Goal: Task Accomplishment & Management: Use online tool/utility

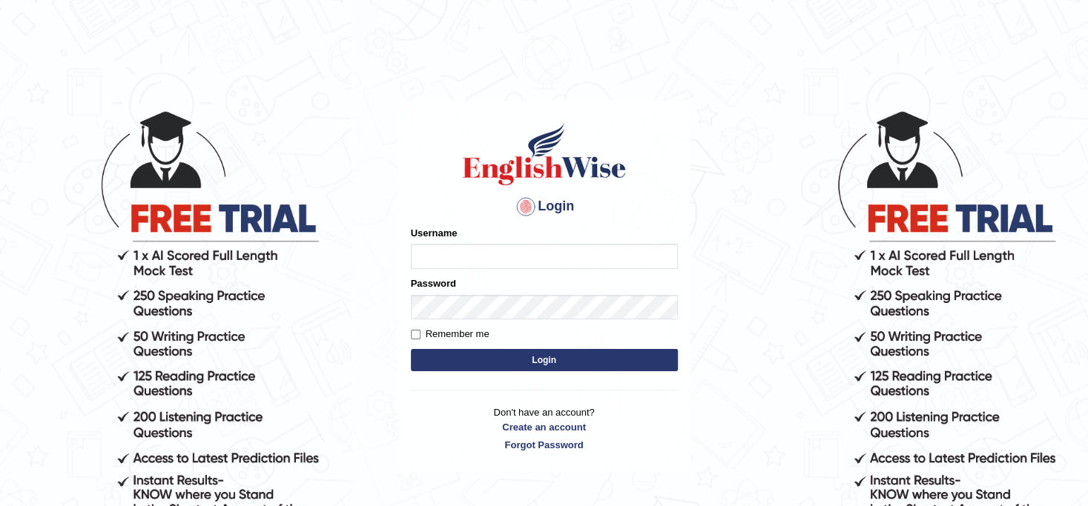
type input "mamata_bk"
click at [414, 332] on input "Remember me" at bounding box center [416, 335] width 10 height 10
checkbox input "true"
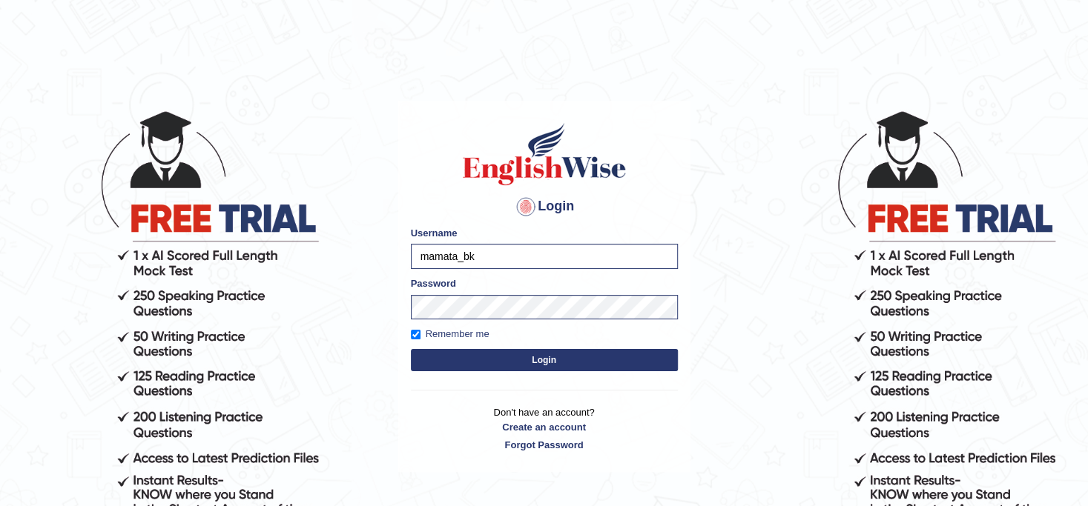
click at [476, 360] on button "Login" at bounding box center [544, 360] width 267 height 22
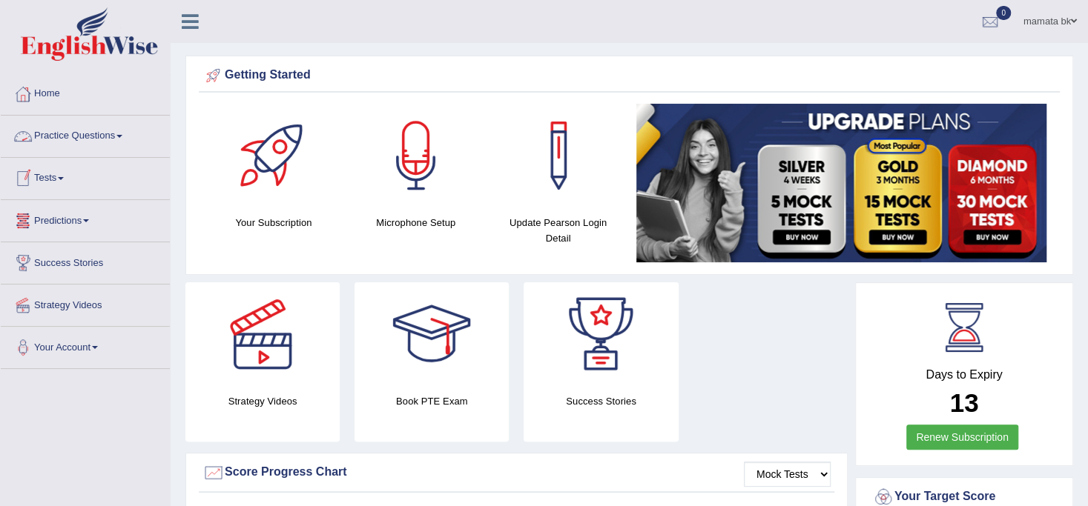
click at [108, 135] on link "Practice Questions" at bounding box center [85, 134] width 169 height 37
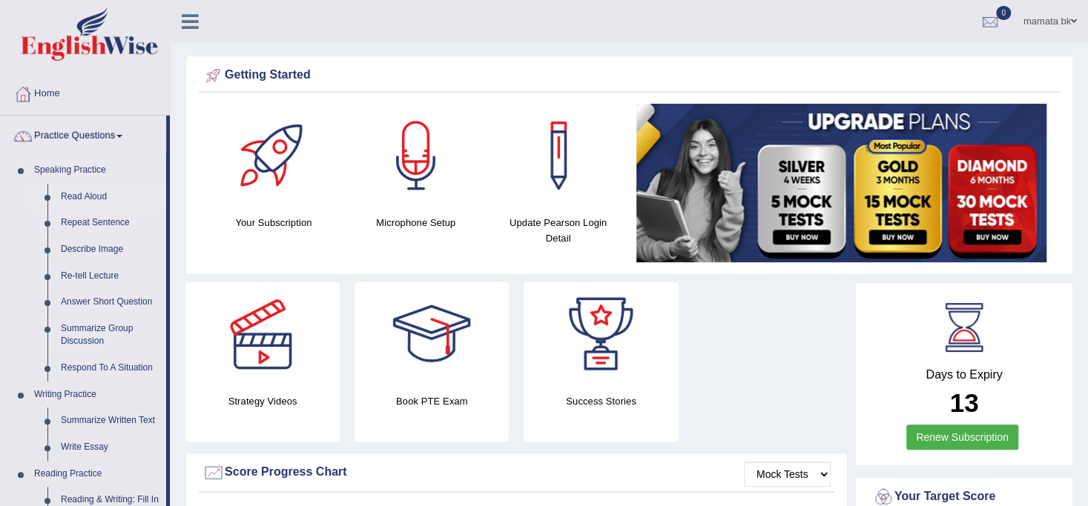
click at [89, 202] on link "Read Aloud" at bounding box center [110, 197] width 112 height 27
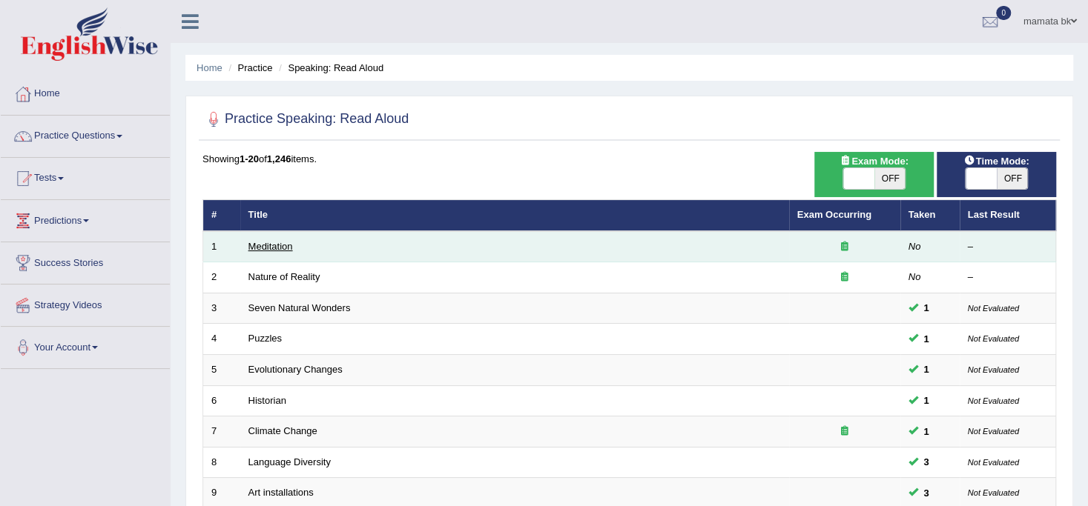
click at [264, 245] on link "Meditation" at bounding box center [270, 246] width 44 height 11
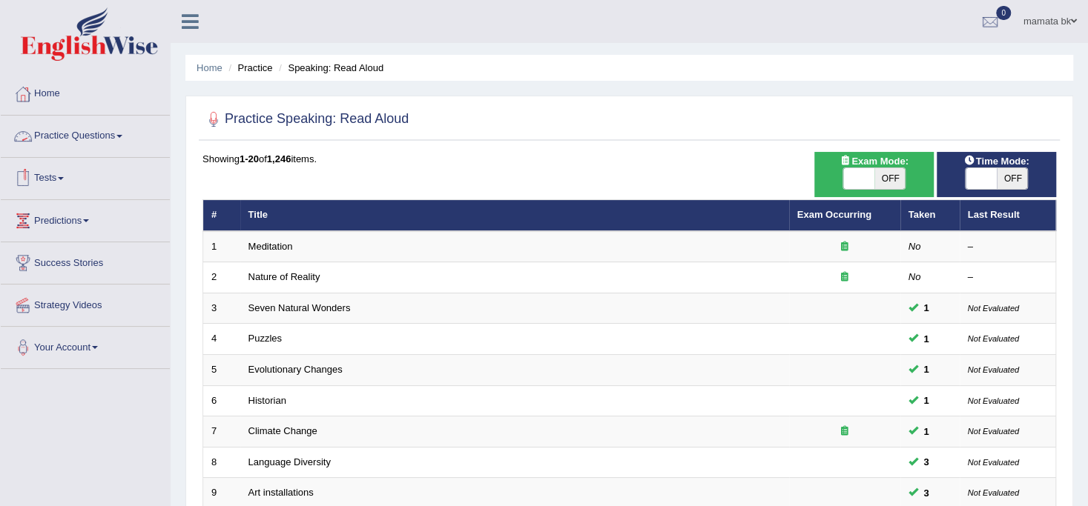
click at [119, 136] on link "Practice Questions" at bounding box center [85, 134] width 169 height 37
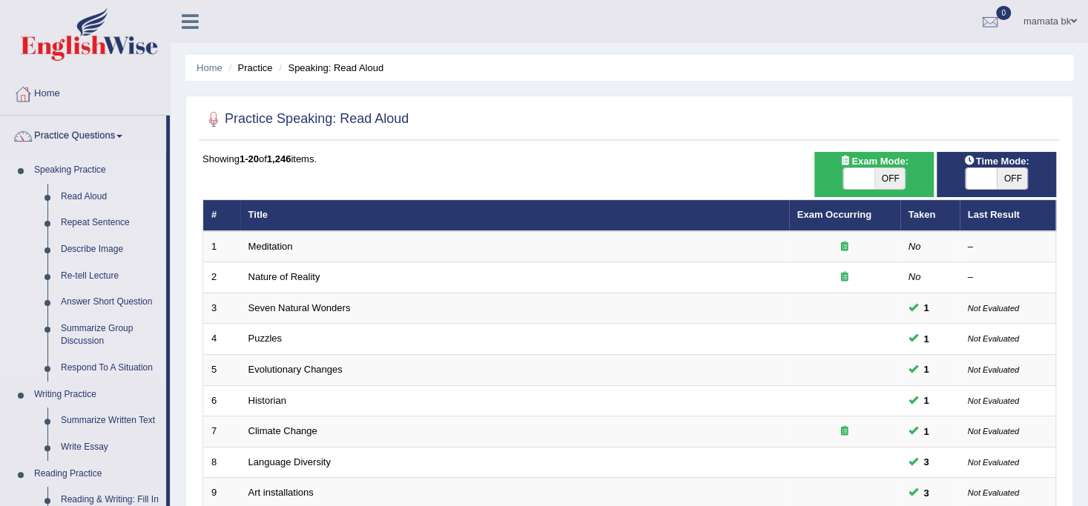
click at [105, 279] on link "Re-tell Lecture" at bounding box center [110, 276] width 112 height 27
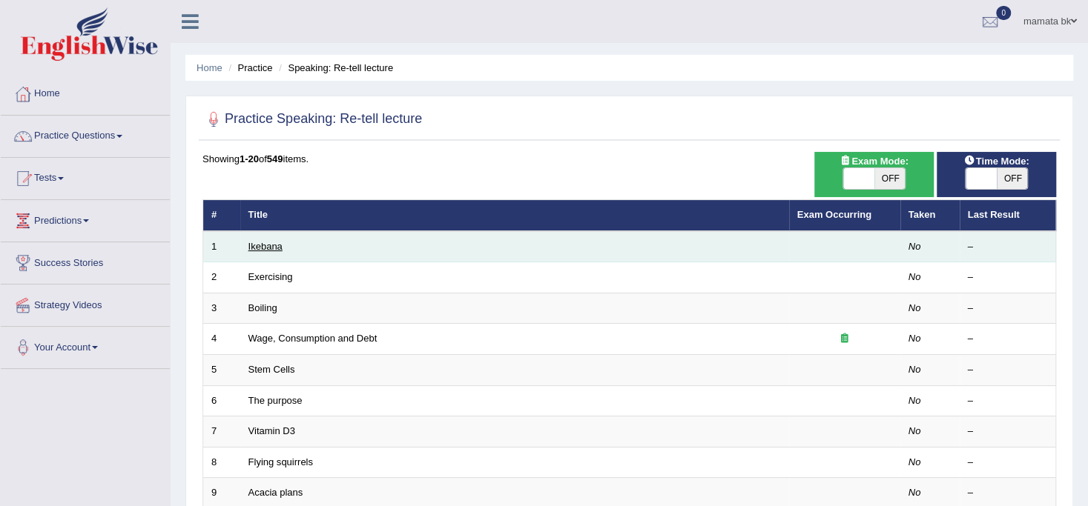
click at [268, 243] on link "Ikebana" at bounding box center [265, 246] width 34 height 11
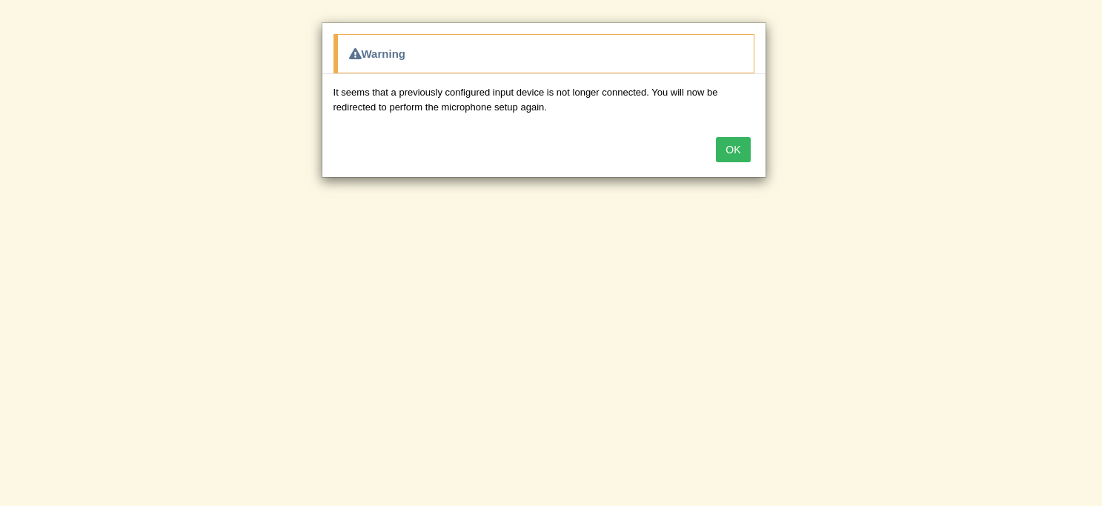
click at [730, 145] on button "OK" at bounding box center [733, 149] width 34 height 25
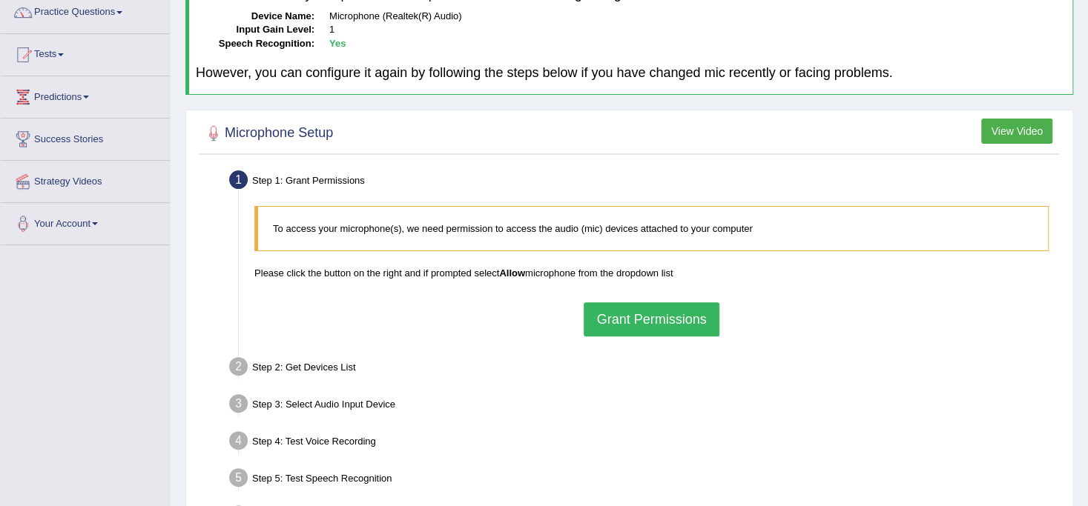
scroll to position [126, 0]
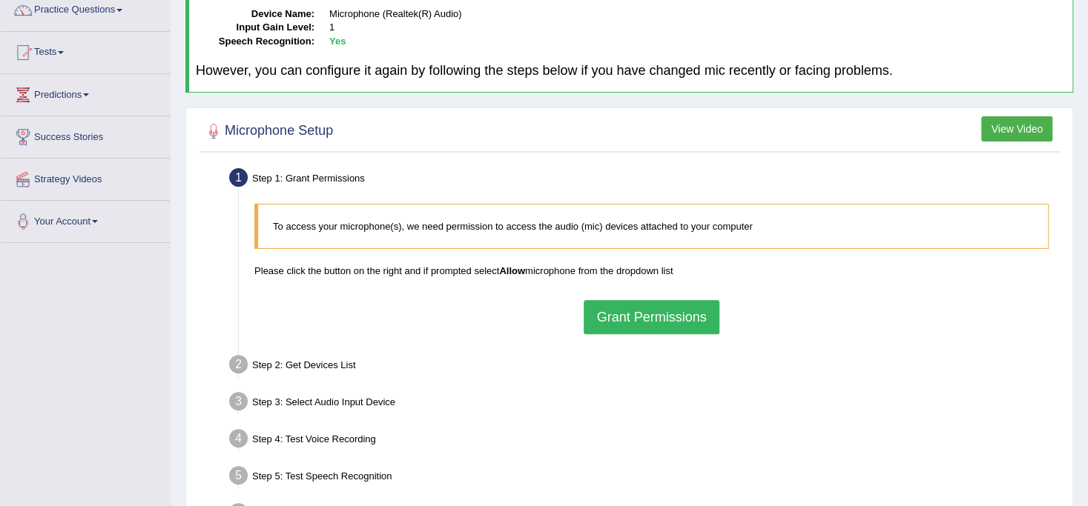
click at [651, 312] on button "Grant Permissions" at bounding box center [650, 317] width 135 height 34
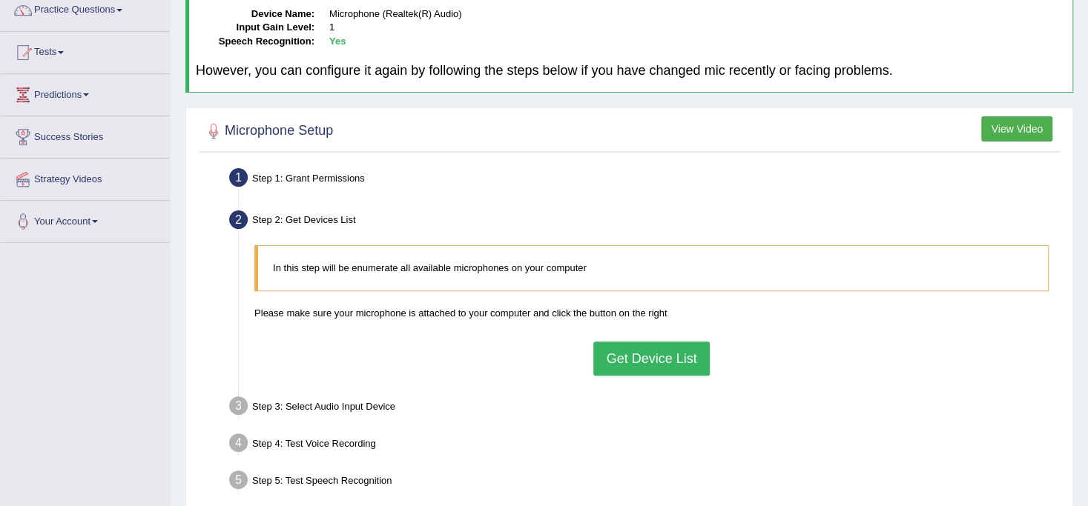
click at [633, 359] on button "Get Device List" at bounding box center [651, 359] width 116 height 34
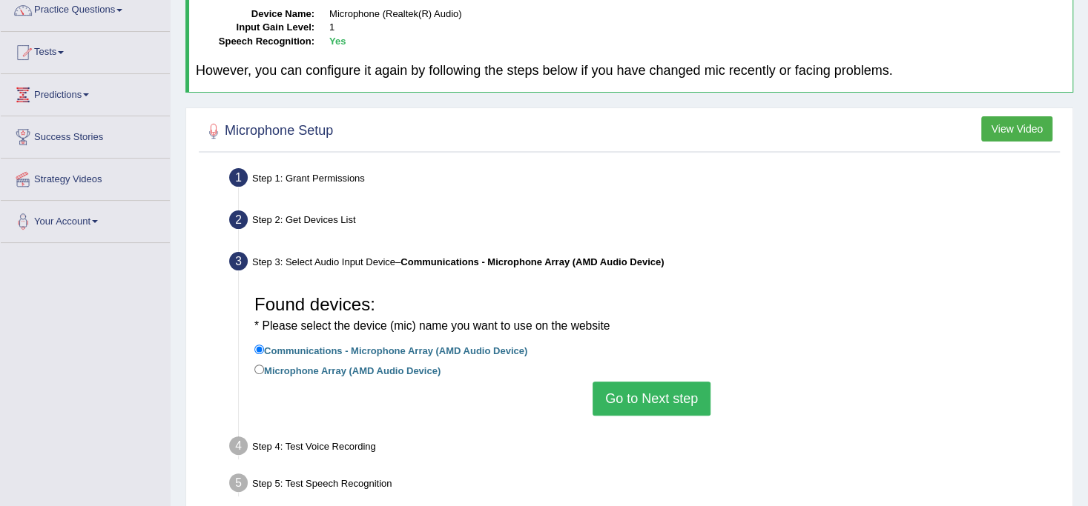
click at [632, 394] on button "Go to Next step" at bounding box center [651, 399] width 118 height 34
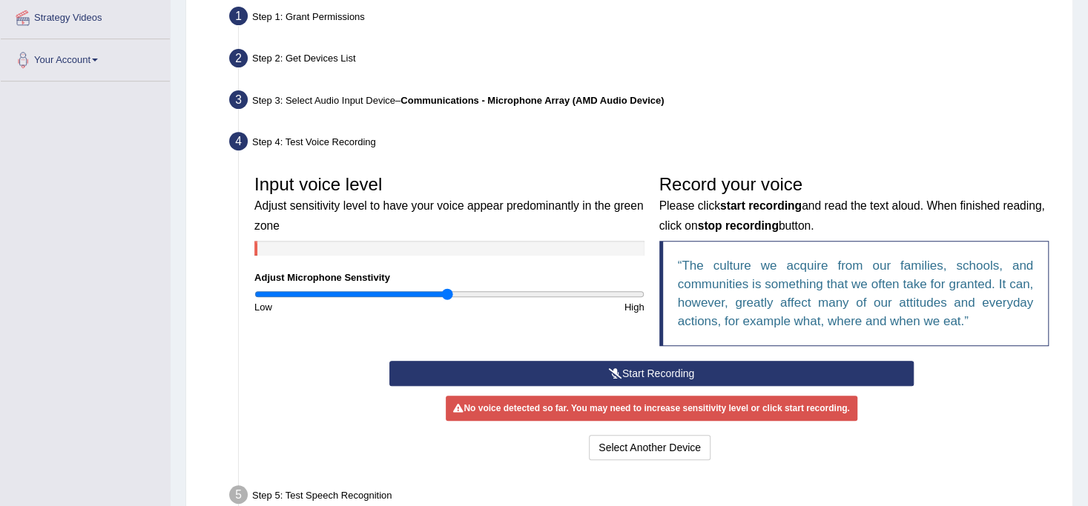
scroll to position [294, 0]
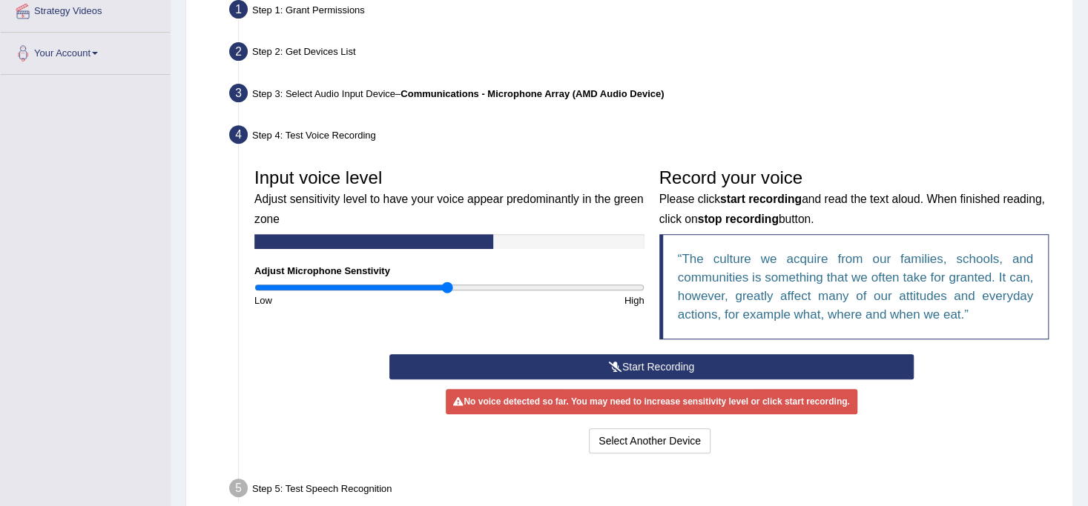
click at [617, 363] on icon at bounding box center [615, 367] width 13 height 10
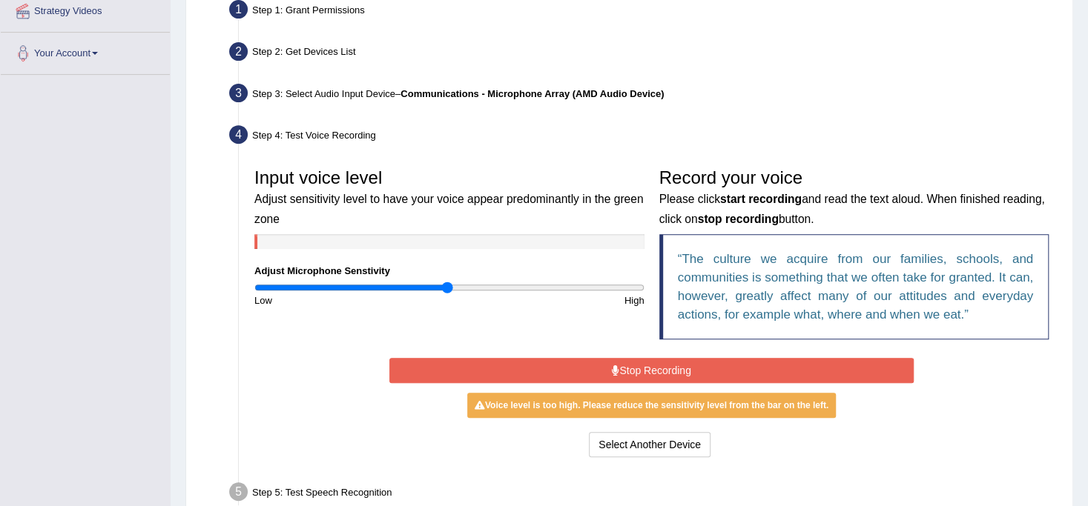
click at [617, 366] on icon at bounding box center [615, 371] width 7 height 10
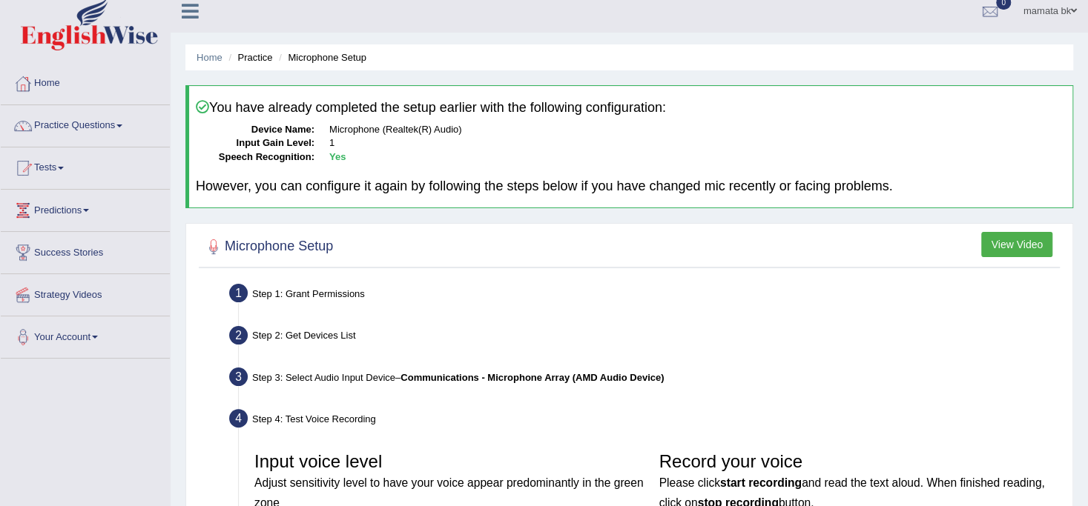
scroll to position [0, 0]
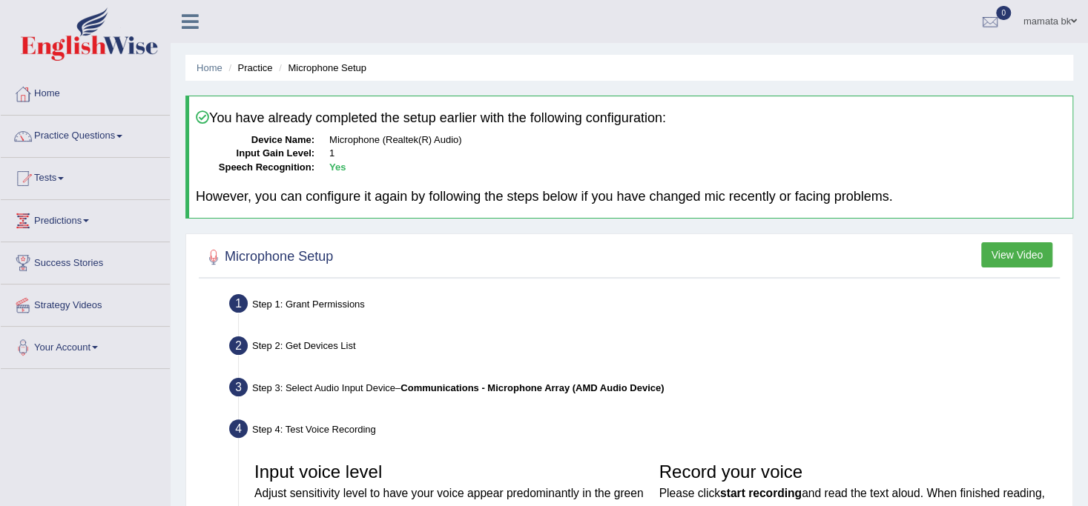
click at [116, 133] on link "Practice Questions" at bounding box center [85, 134] width 169 height 37
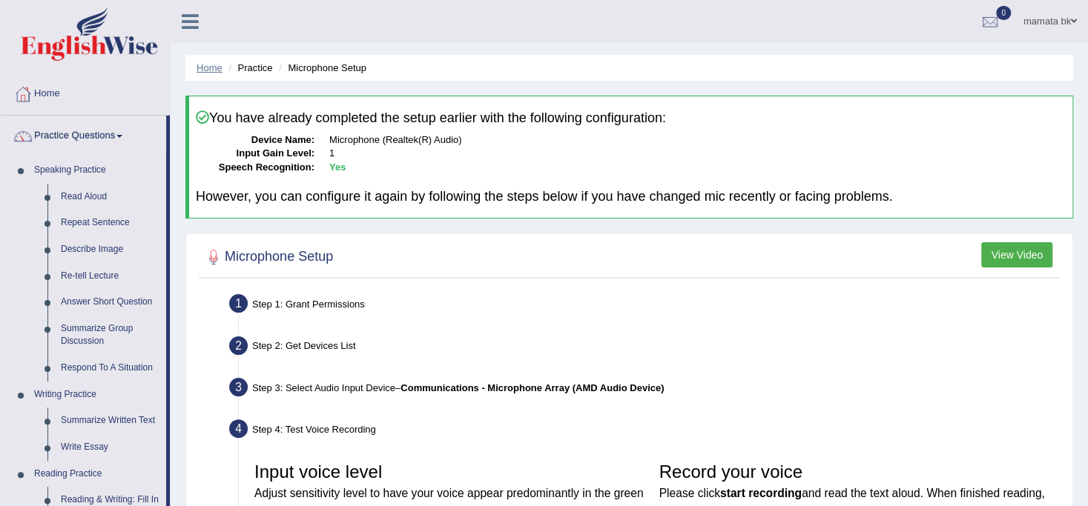
click at [202, 70] on link "Home" at bounding box center [209, 67] width 26 height 11
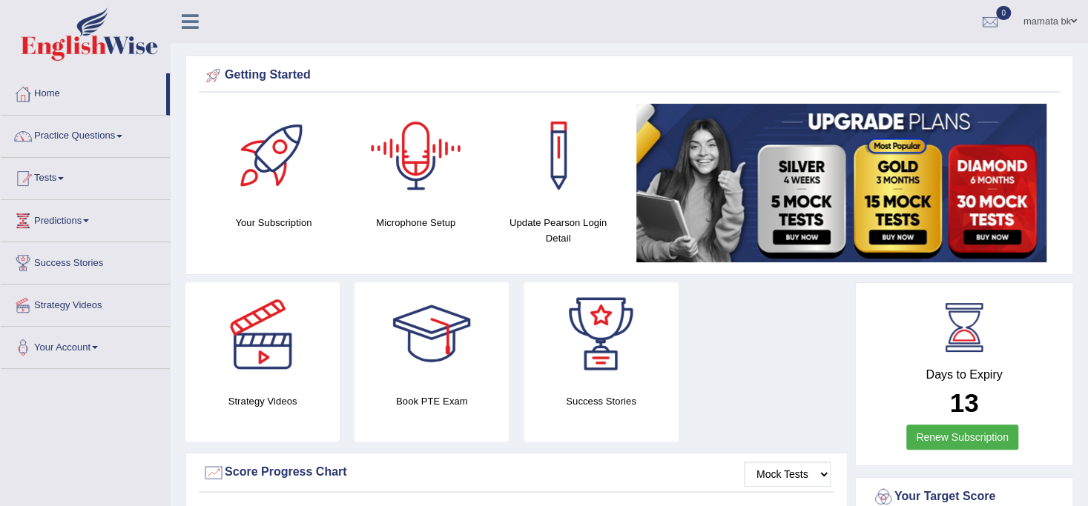
click at [427, 189] on div at bounding box center [416, 156] width 104 height 104
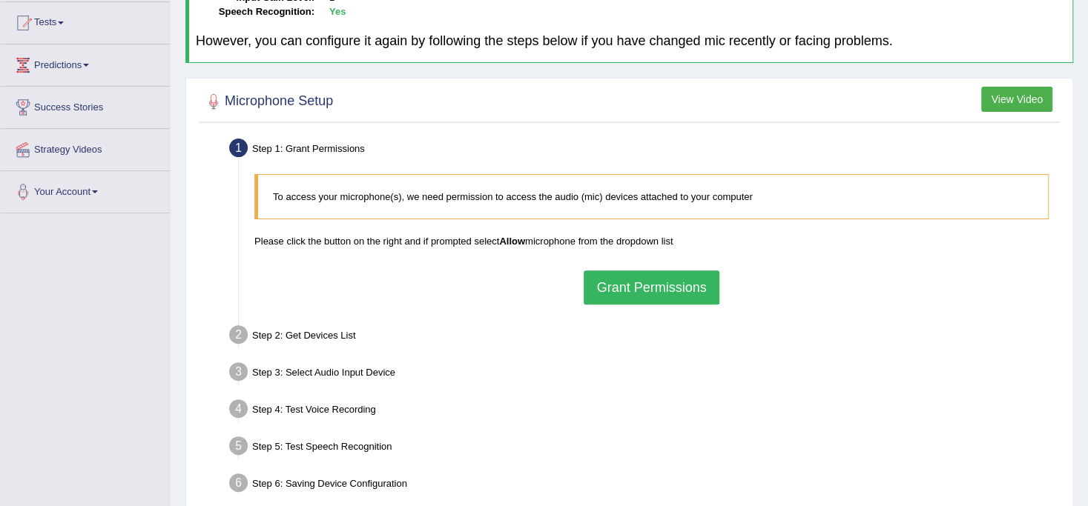
scroll to position [157, 0]
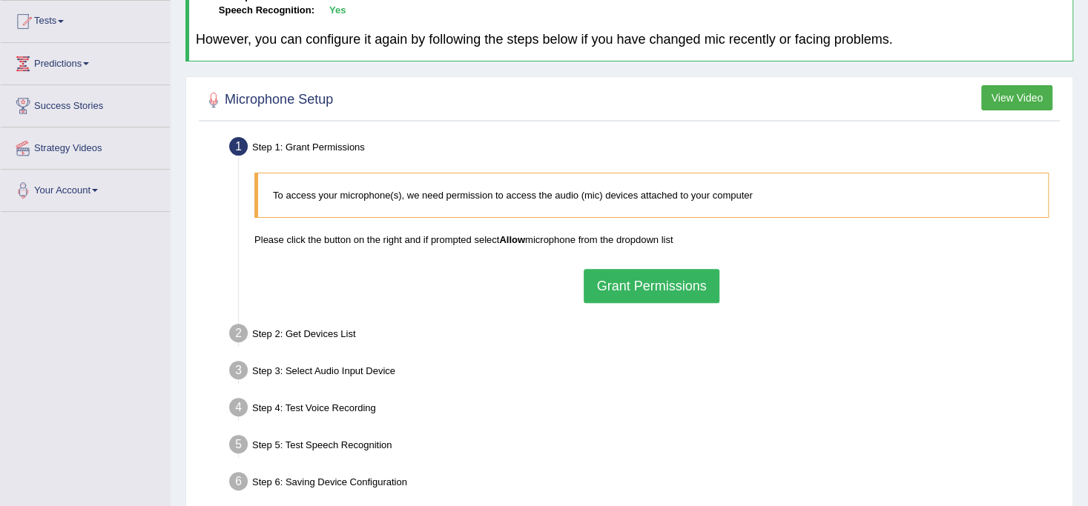
click at [620, 287] on button "Grant Permissions" at bounding box center [650, 286] width 135 height 34
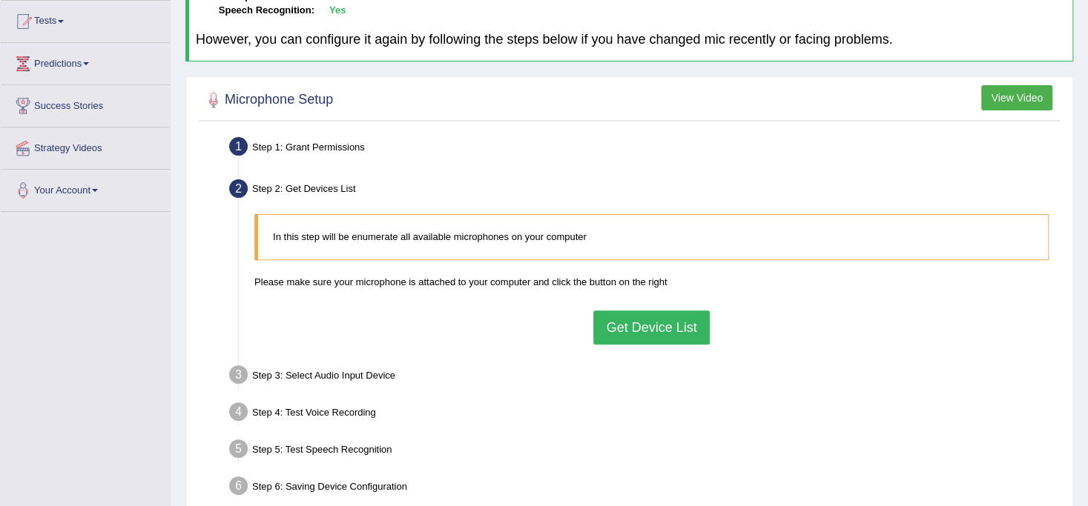
click at [656, 334] on button "Get Device List" at bounding box center [651, 328] width 116 height 34
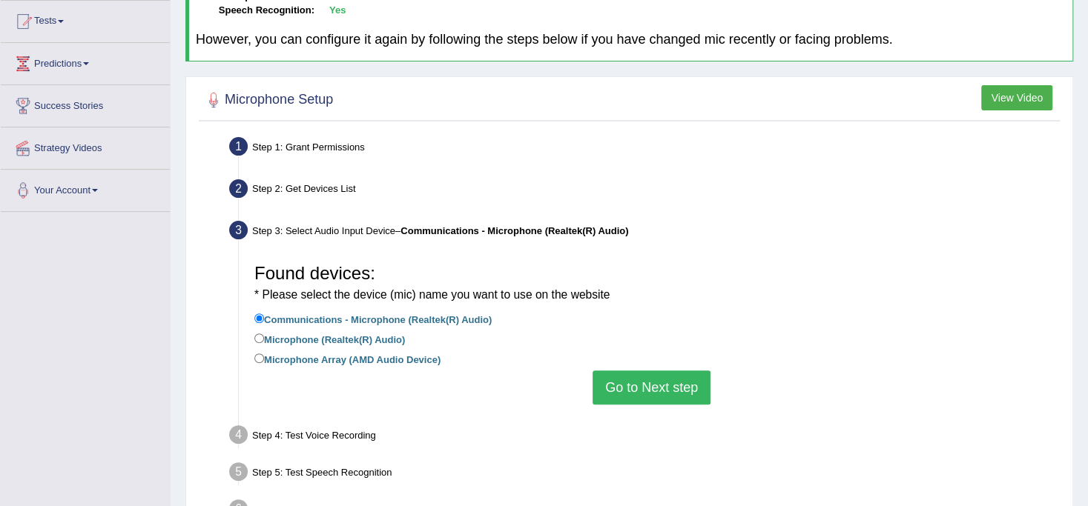
click at [661, 397] on button "Go to Next step" at bounding box center [651, 388] width 118 height 34
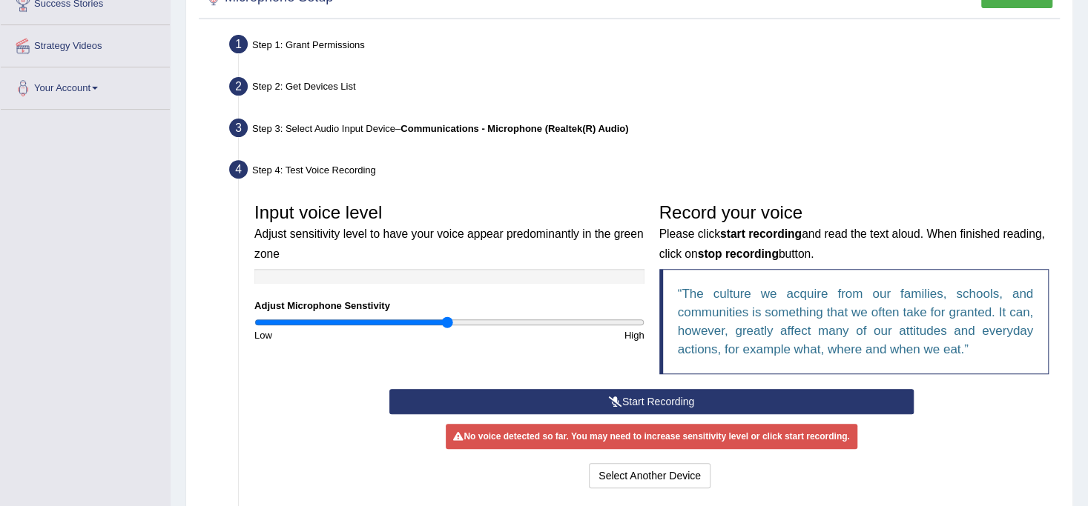
scroll to position [262, 0]
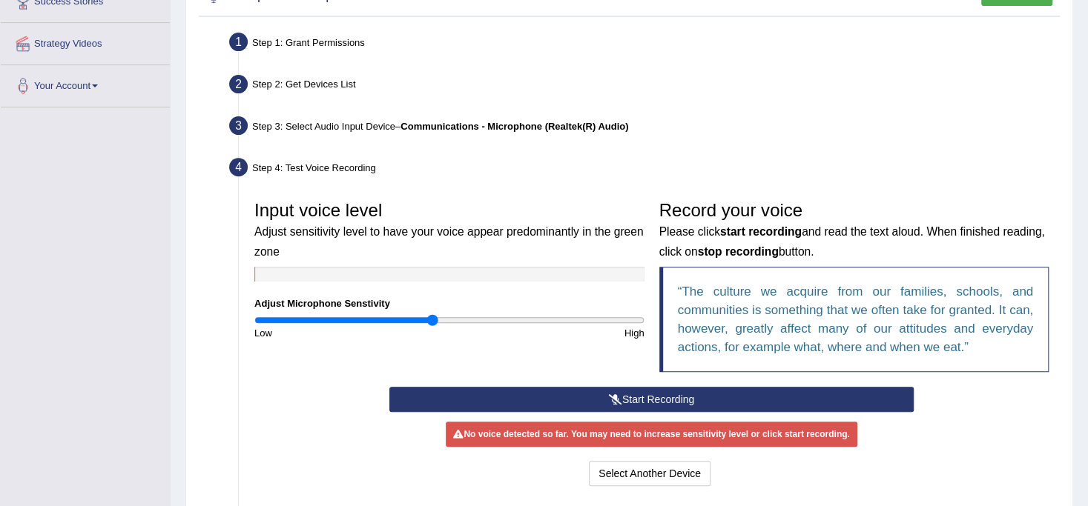
drag, startPoint x: 448, startPoint y: 320, endPoint x: 431, endPoint y: 323, distance: 17.3
click at [431, 323] on input "range" at bounding box center [449, 320] width 390 height 12
click at [488, 391] on button "Start Recording" at bounding box center [651, 399] width 524 height 25
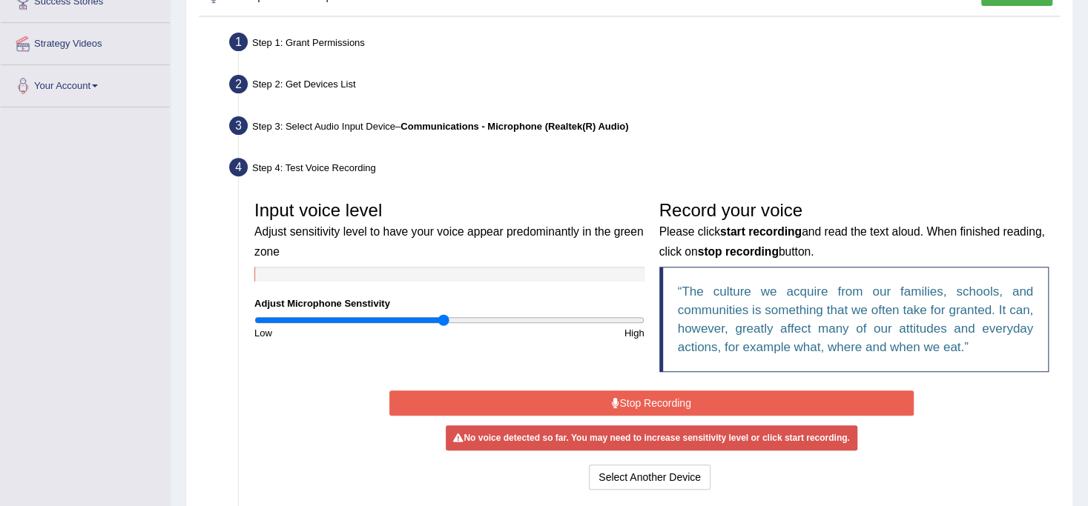
drag, startPoint x: 434, startPoint y: 314, endPoint x: 442, endPoint y: 316, distance: 8.5
click at [442, 316] on input "range" at bounding box center [449, 320] width 390 height 12
type input "0.94"
click at [434, 323] on input "range" at bounding box center [449, 320] width 390 height 12
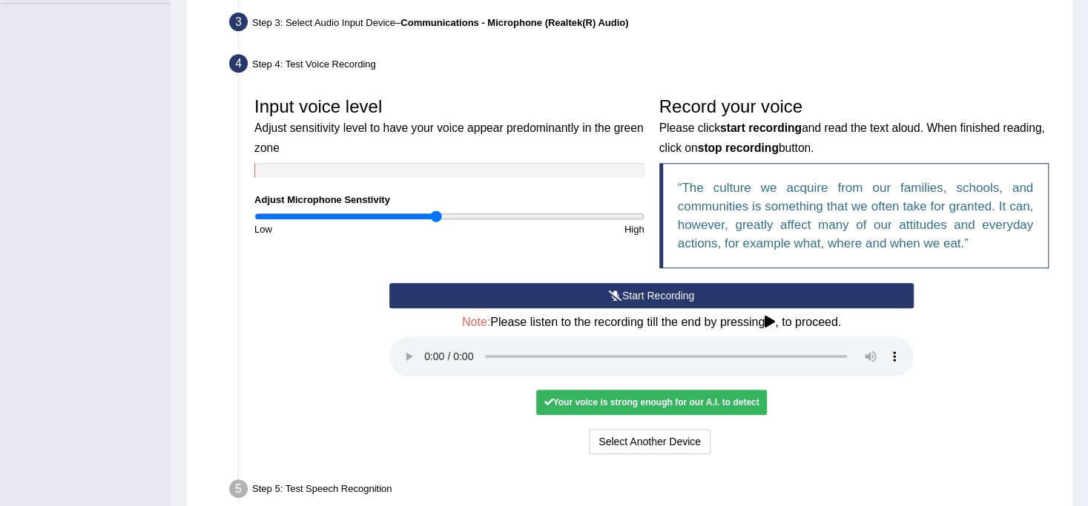
scroll to position [476, 0]
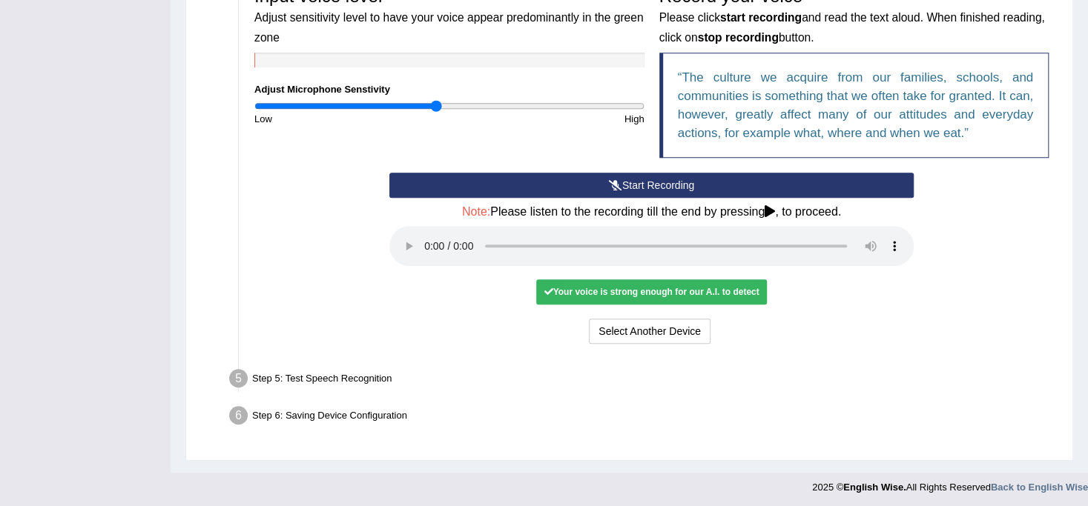
click at [677, 290] on div "Your voice is strong enough for our A.I. to detect" at bounding box center [651, 292] width 230 height 25
click at [769, 207] on icon at bounding box center [769, 211] width 10 height 12
click at [714, 325] on button "Voice is ok. Go to Next step" at bounding box center [713, 331] width 147 height 25
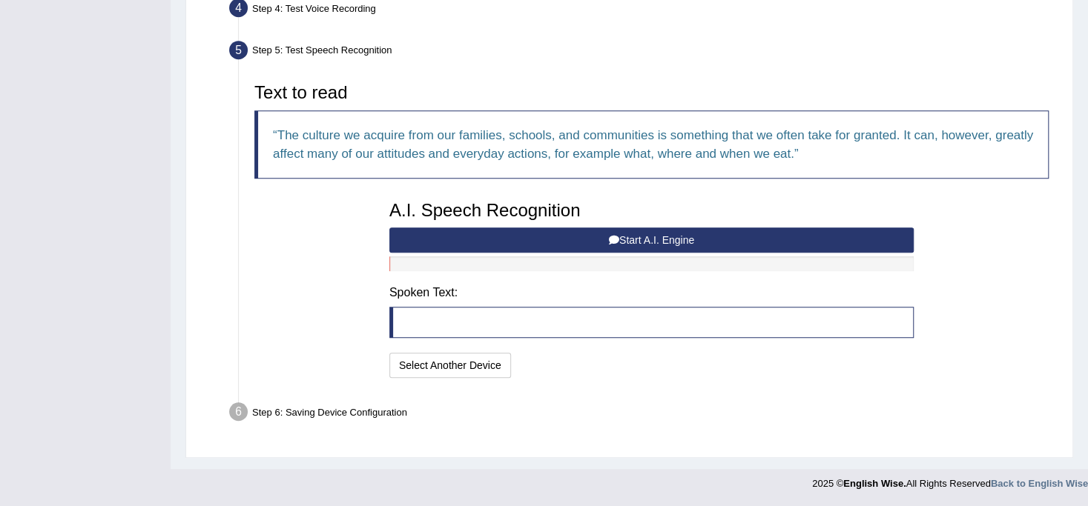
scroll to position [417, 0]
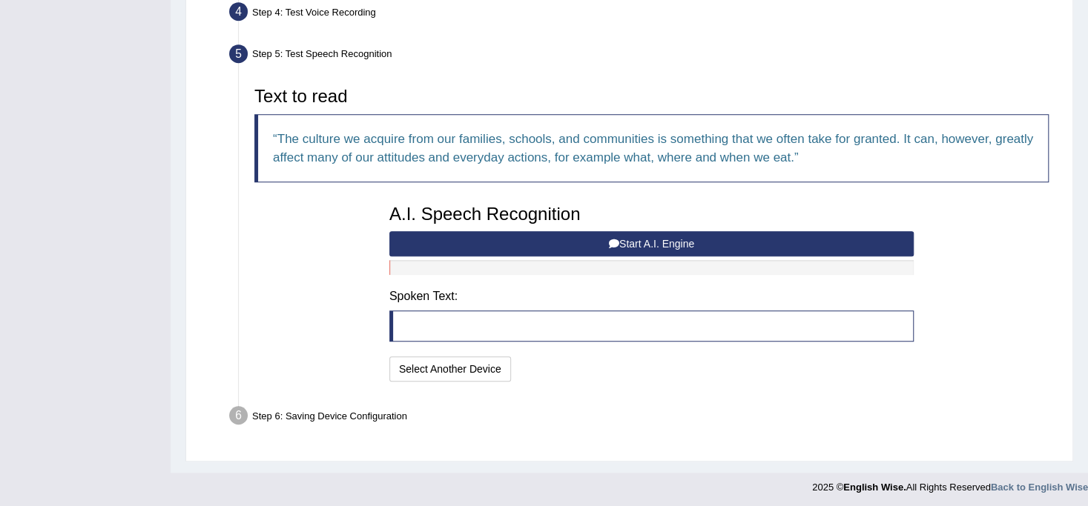
click at [557, 317] on blockquote at bounding box center [651, 326] width 524 height 31
click at [617, 240] on icon at bounding box center [614, 244] width 10 height 10
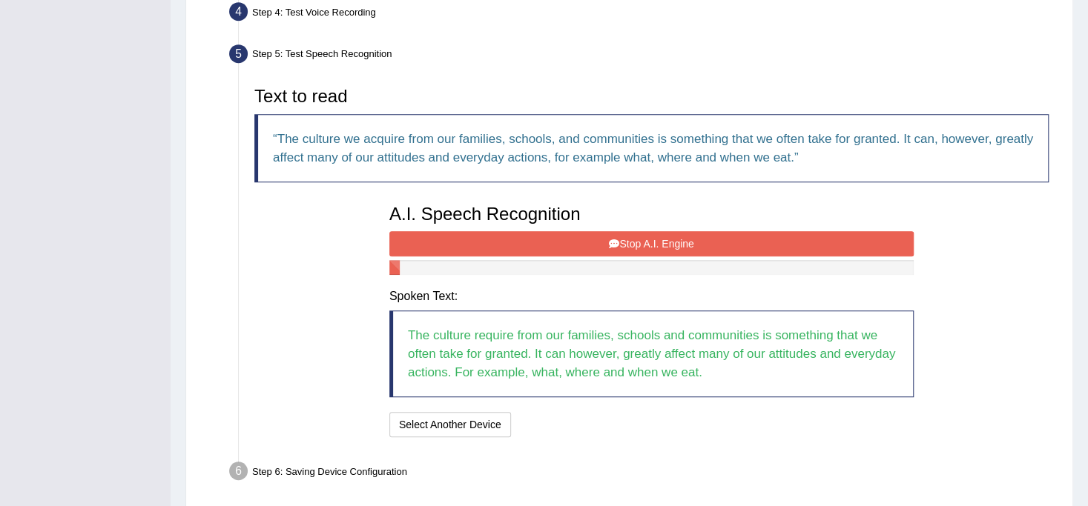
click at [617, 240] on icon at bounding box center [614, 244] width 10 height 10
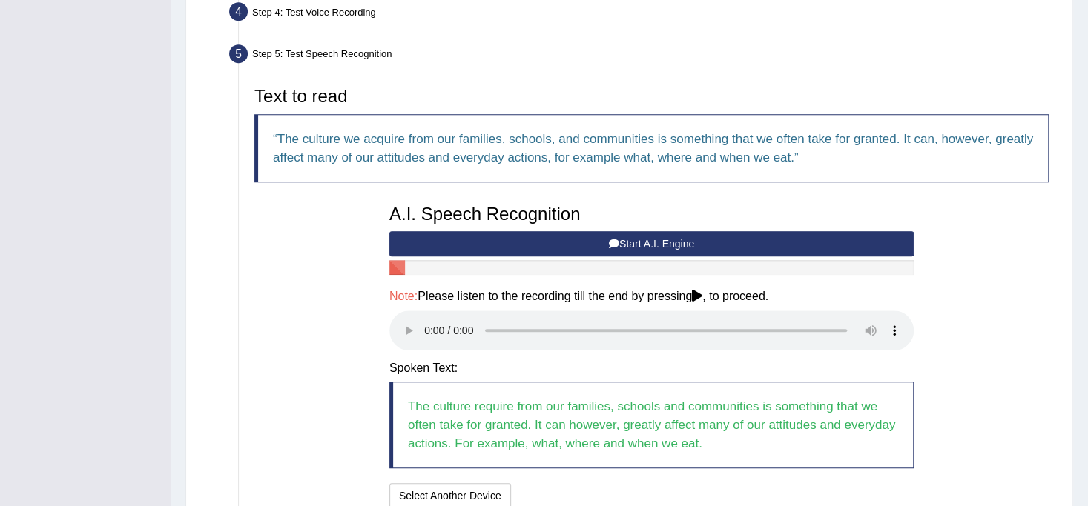
click at [701, 279] on div "A.I. Speech Recognition Start A.I. Engine Stop A.I. Engine Note: Please listen …" at bounding box center [651, 355] width 539 height 316
click at [701, 290] on icon at bounding box center [697, 296] width 10 height 12
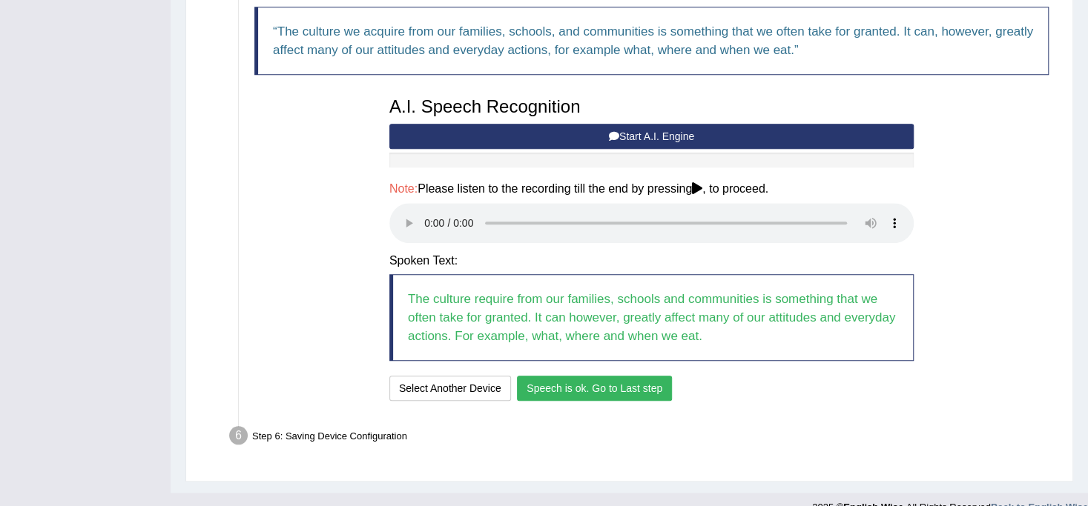
scroll to position [527, 0]
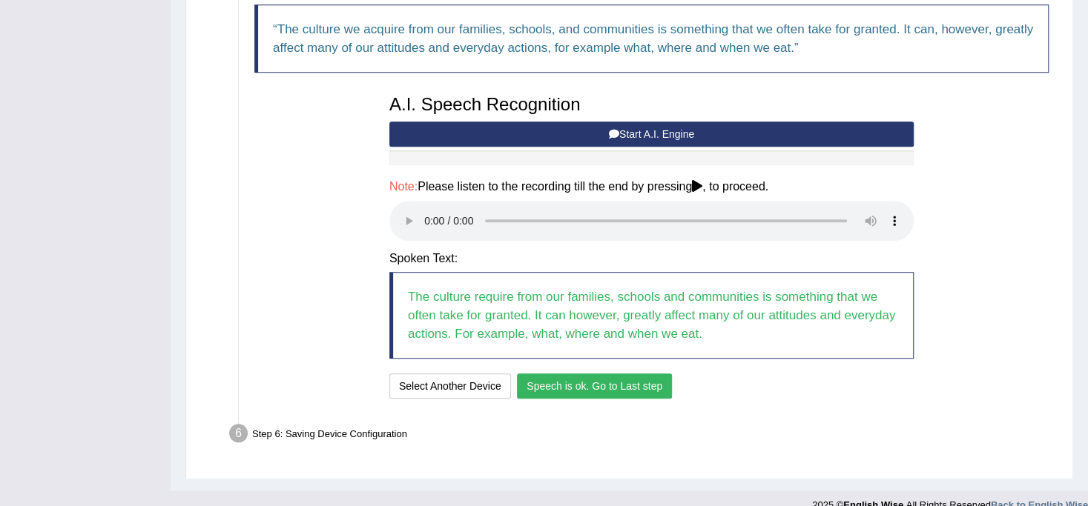
click at [608, 383] on button "Speech is ok. Go to Last step" at bounding box center [594, 386] width 155 height 25
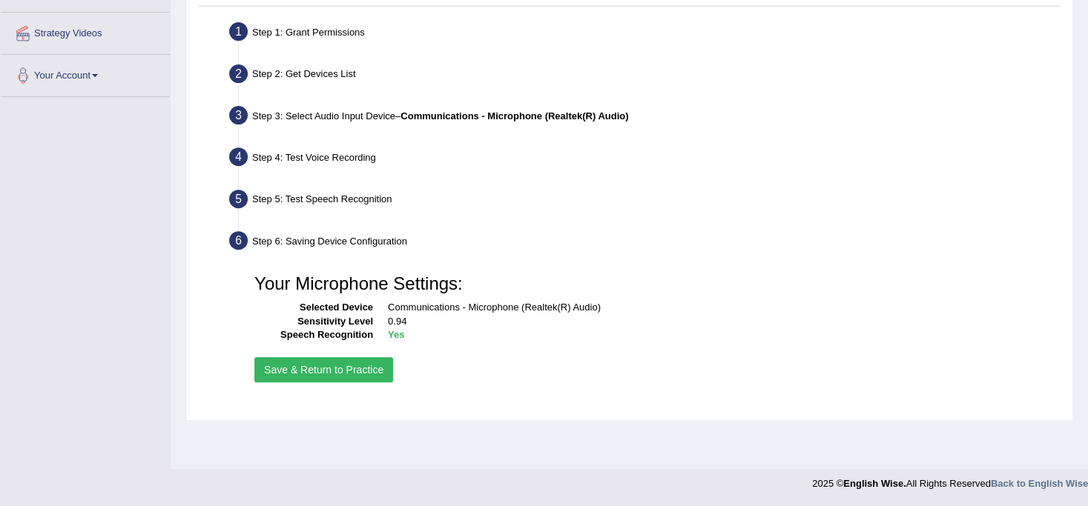
scroll to position [272, 0]
click at [348, 368] on button "Save & Return to Practice" at bounding box center [323, 369] width 139 height 25
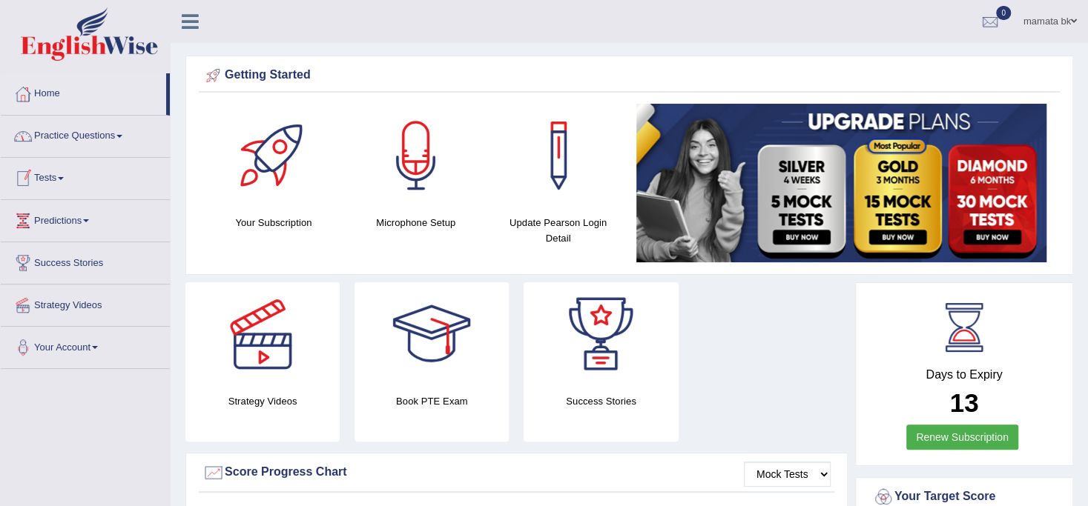
click at [73, 180] on link "Tests" at bounding box center [85, 176] width 169 height 37
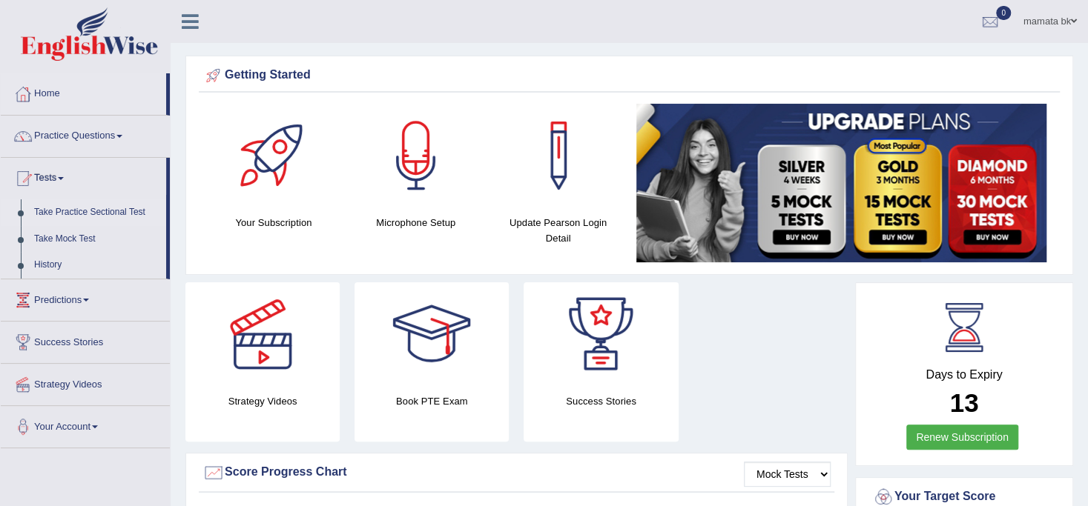
click at [85, 208] on link "Take Practice Sectional Test" at bounding box center [96, 212] width 139 height 27
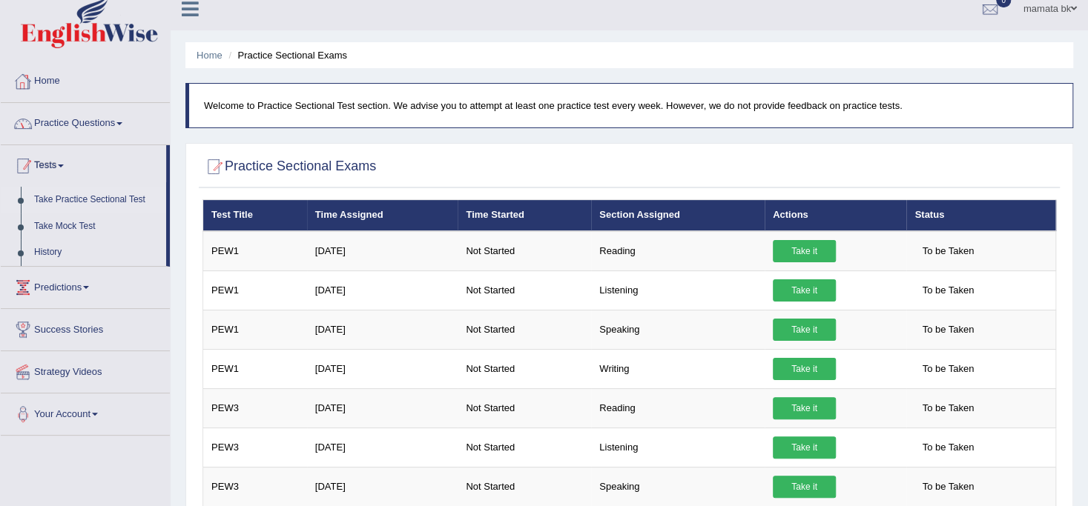
scroll to position [7, 0]
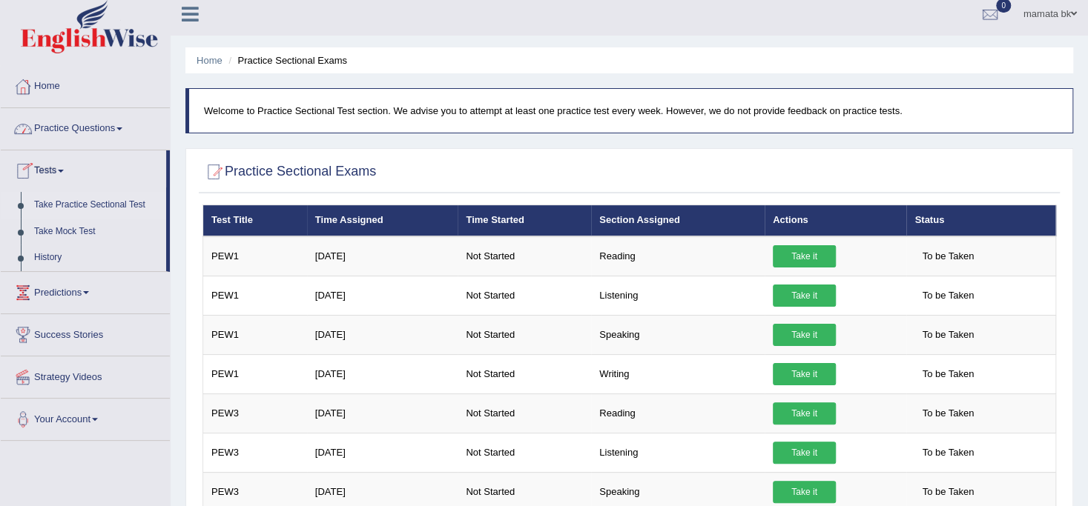
click at [102, 120] on link "Practice Questions" at bounding box center [85, 126] width 169 height 37
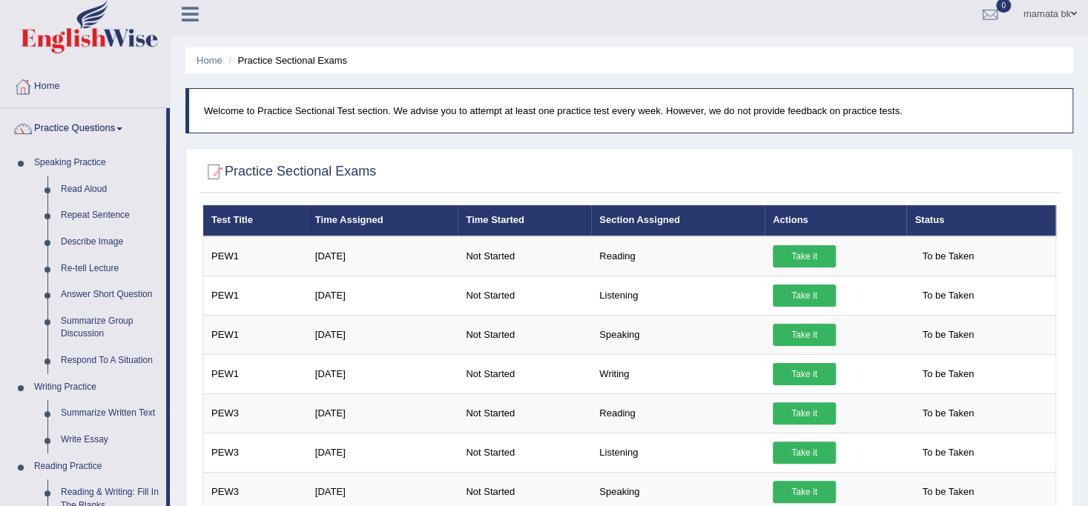
click at [102, 120] on link "Practice Questions" at bounding box center [83, 126] width 165 height 37
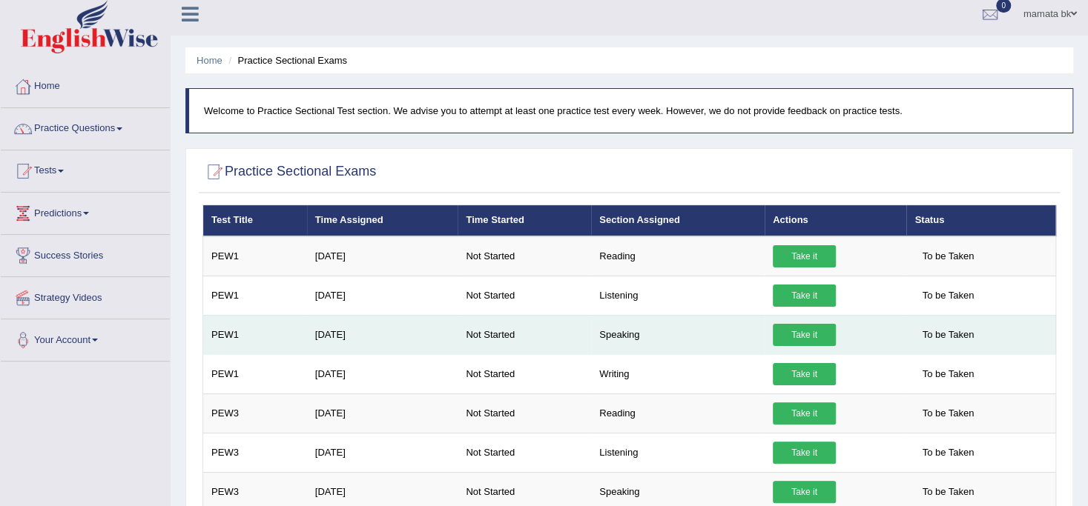
click at [806, 336] on link "Take it" at bounding box center [804, 335] width 63 height 22
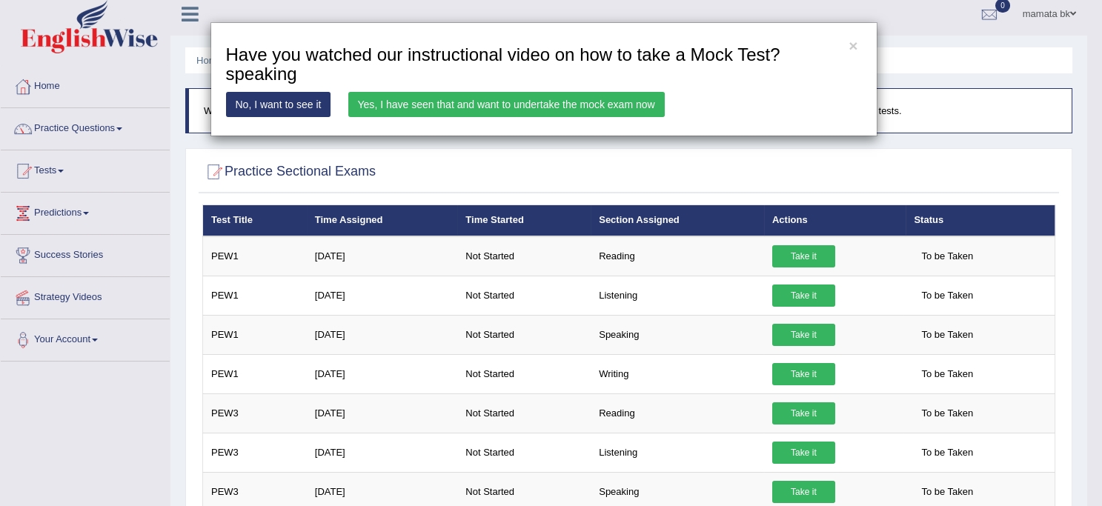
click at [296, 103] on link "No, I want to see it" at bounding box center [278, 104] width 105 height 25
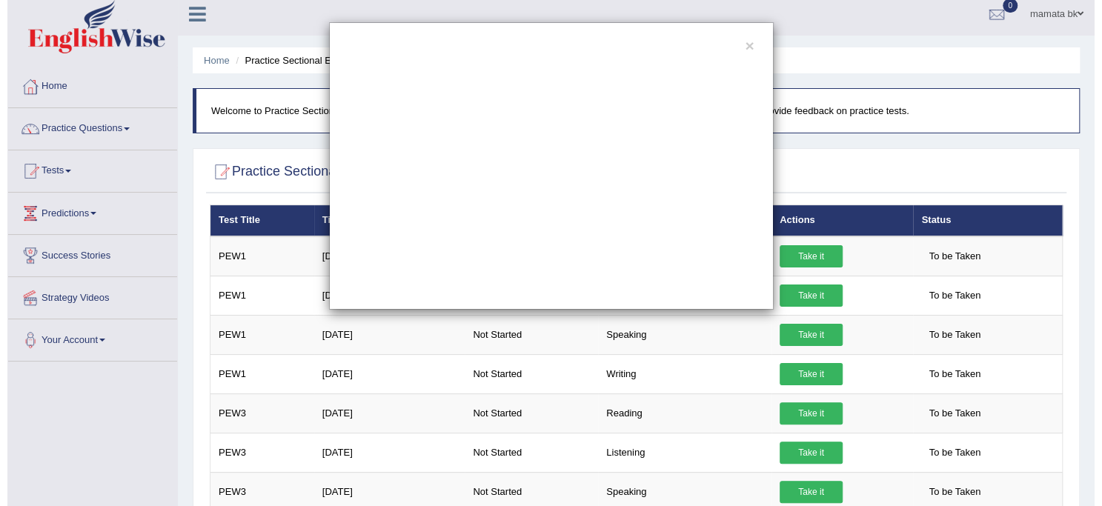
scroll to position [0, 0]
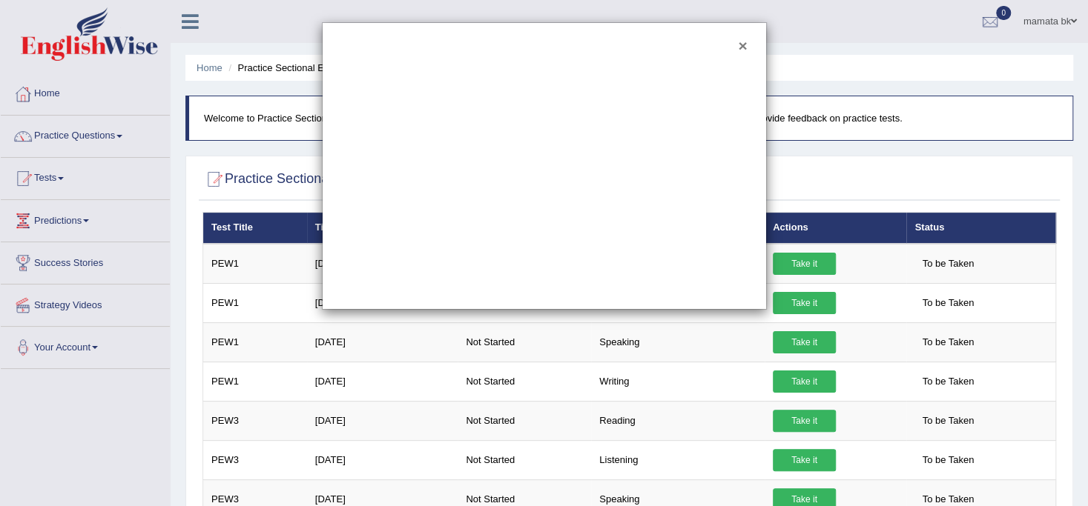
click at [744, 43] on button "×" at bounding box center [742, 46] width 9 height 16
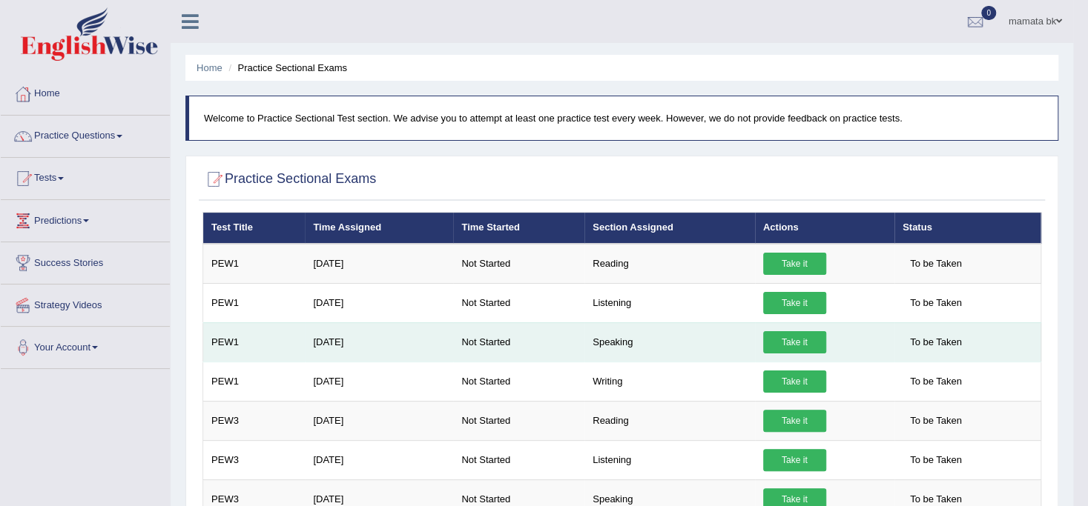
click at [784, 343] on link "Take it" at bounding box center [794, 342] width 63 height 22
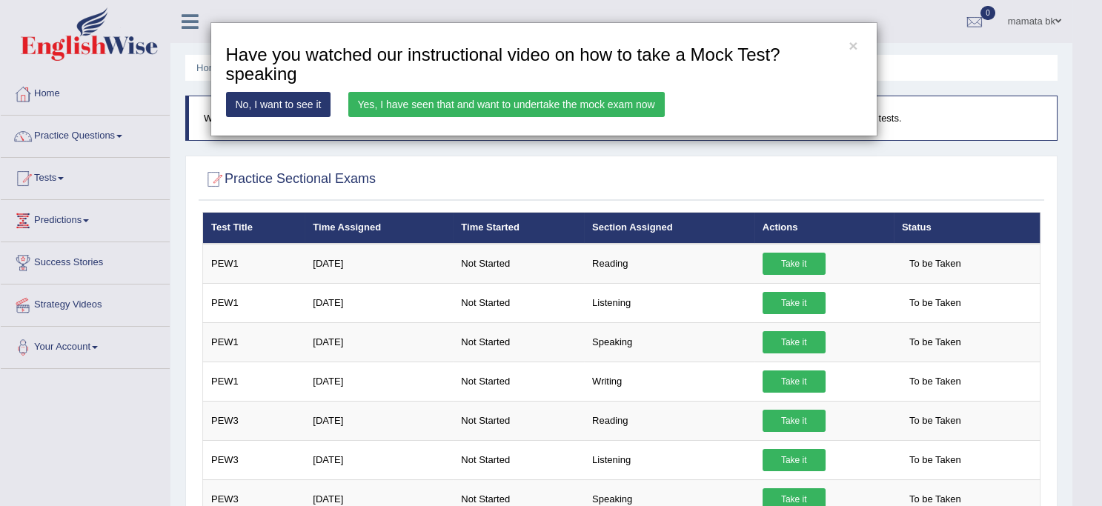
click at [498, 103] on link "Yes, I have seen that and want to undertake the mock exam now" at bounding box center [506, 104] width 317 height 25
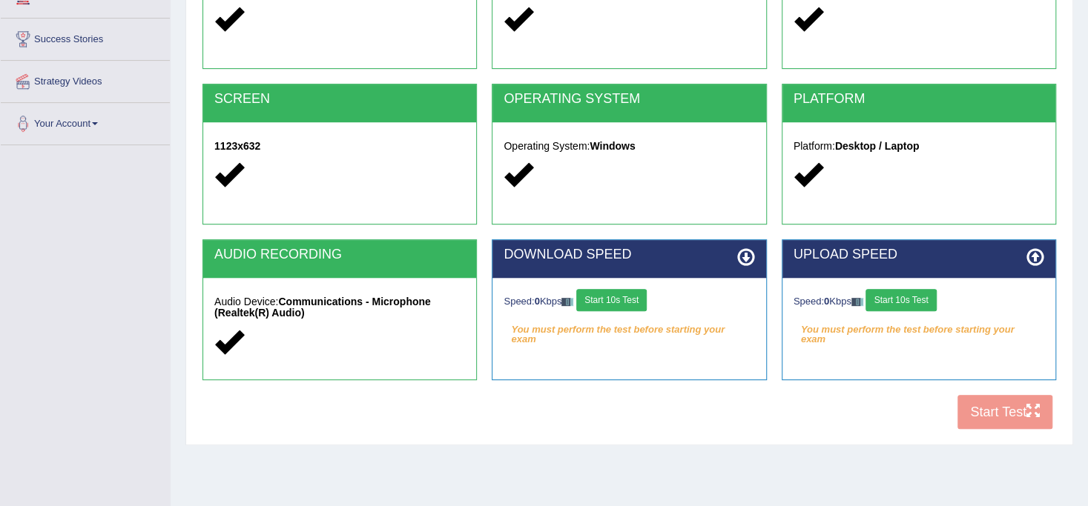
scroll to position [225, 0]
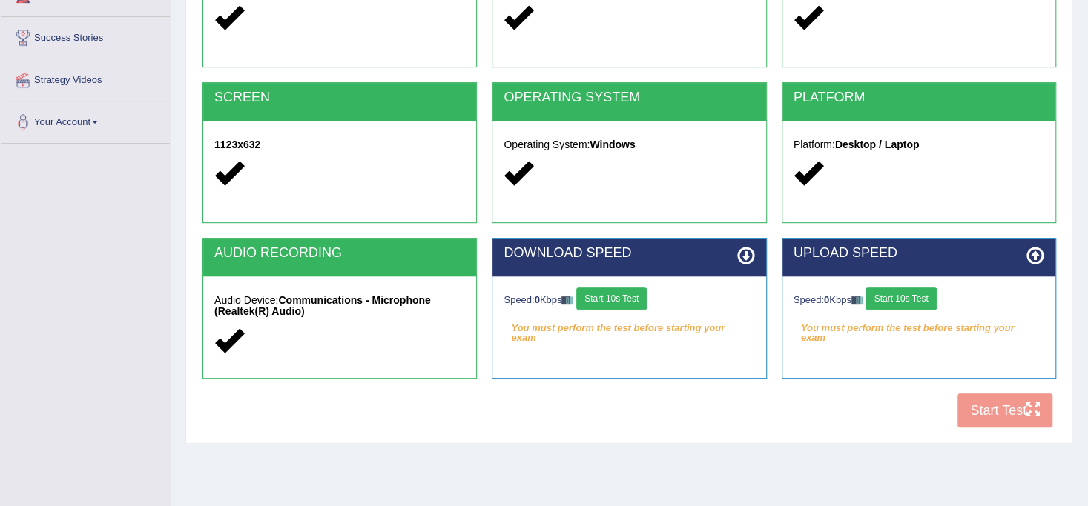
click at [990, 418] on div "COOKIES Cookies Enabled JAVASCRIPT Javascript Enabled BROWSER Browser: Chrome S…" at bounding box center [629, 181] width 861 height 509
click at [626, 294] on button "Start 10s Test" at bounding box center [611, 299] width 70 height 22
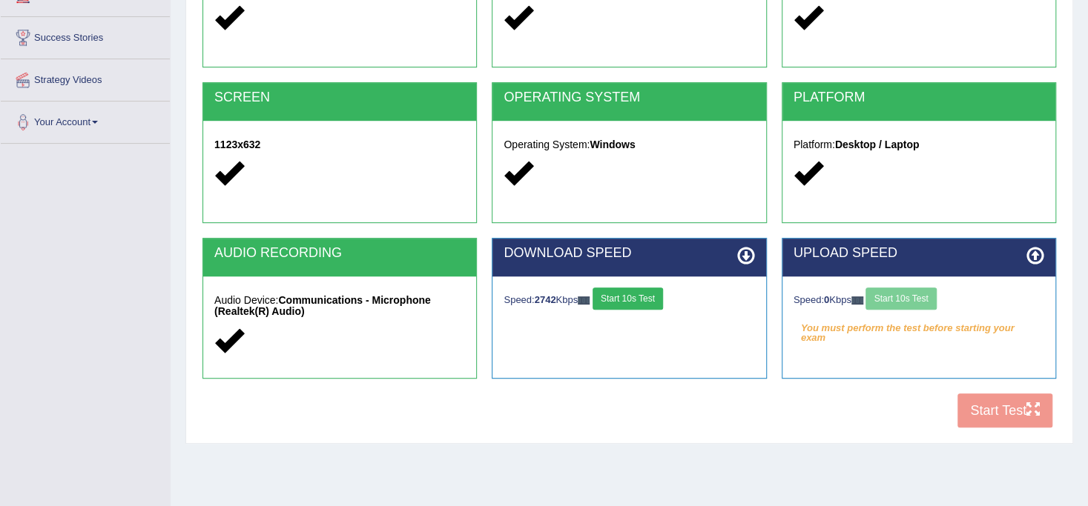
click at [910, 297] on div "Speed: 0 Kbps Start 10s Test" at bounding box center [918, 301] width 251 height 26
click at [903, 297] on button "Start 10s Test" at bounding box center [900, 299] width 70 height 22
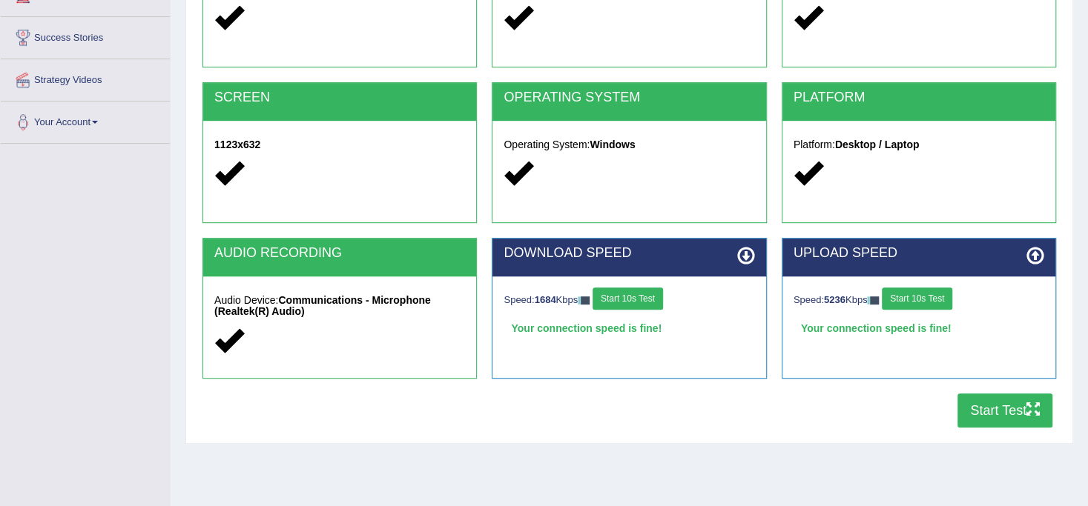
click at [919, 301] on button "Start 10s Test" at bounding box center [917, 299] width 70 height 22
click at [987, 417] on button "Start Test" at bounding box center [1004, 411] width 95 height 34
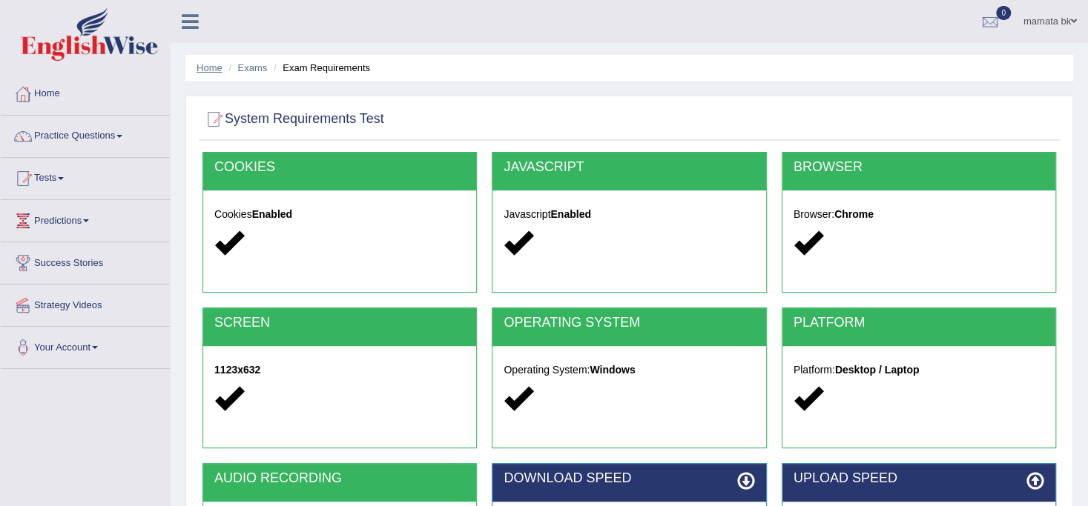
click at [200, 69] on link "Home" at bounding box center [209, 67] width 26 height 11
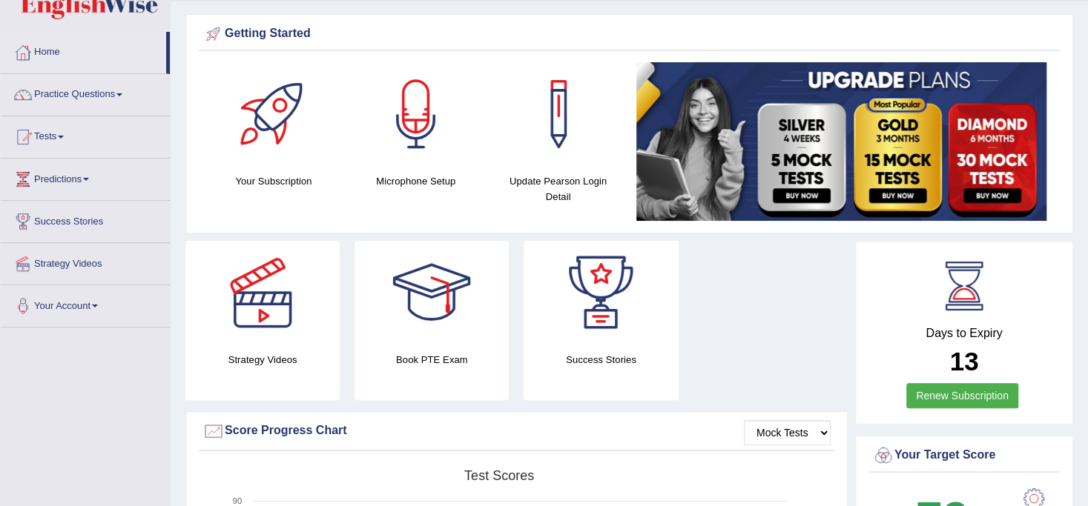
scroll to position [40, 0]
